Goal: Task Accomplishment & Management: Manage account settings

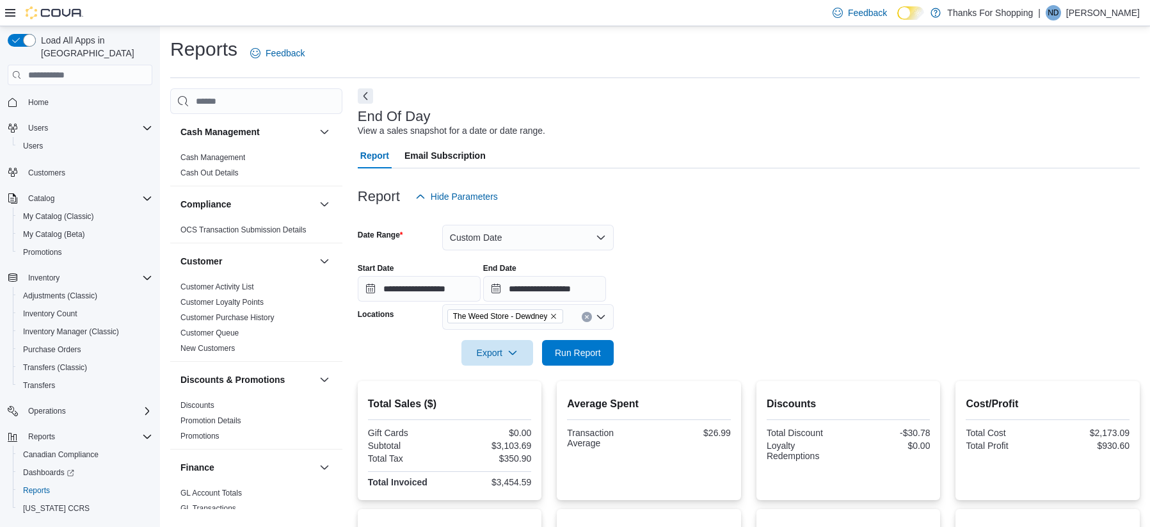
click at [1061, 10] on div "ND" at bounding box center [1053, 12] width 15 height 15
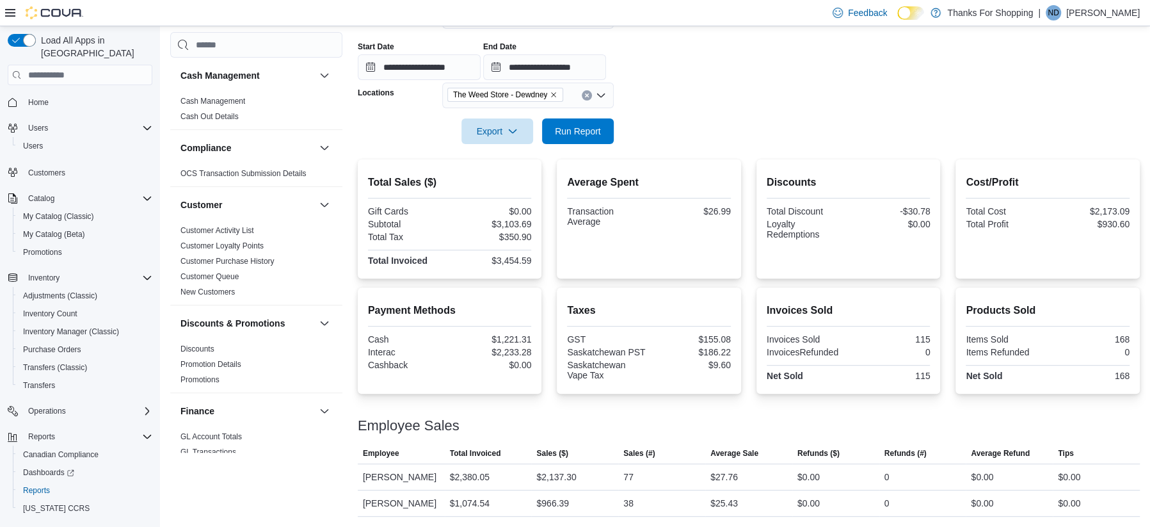
scroll to position [569, 0]
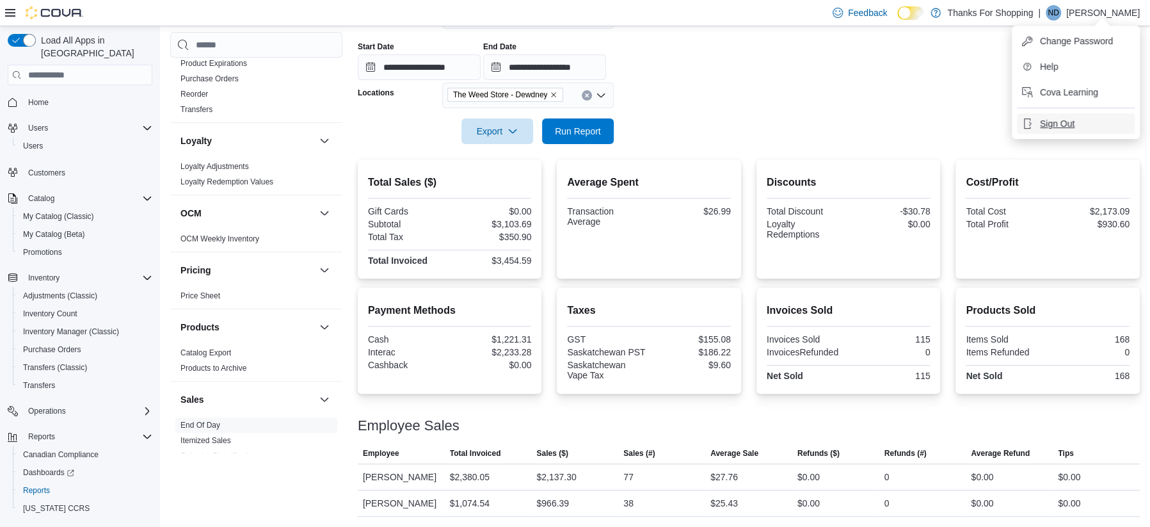
click at [1079, 121] on button "Sign Out" at bounding box center [1076, 123] width 118 height 20
